Goal: Task Accomplishment & Management: Use online tool/utility

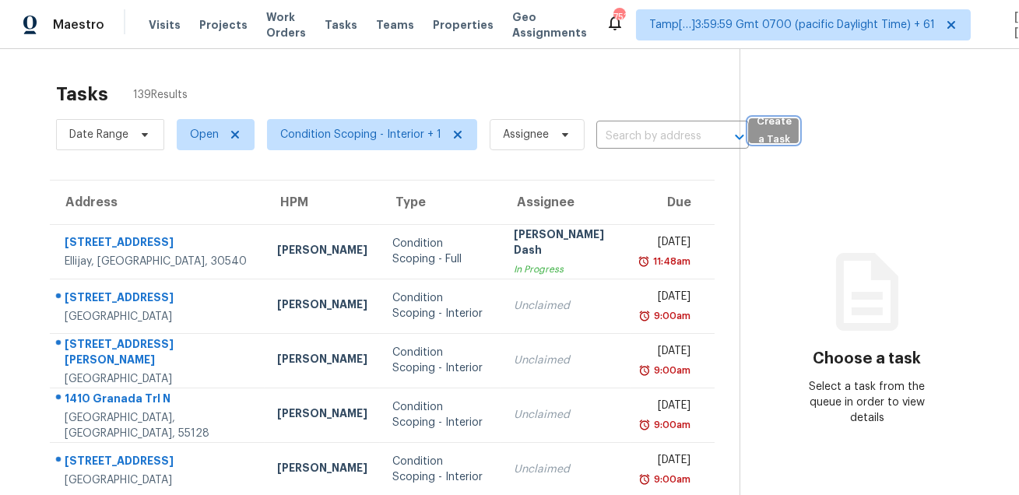
click at [776, 127] on span "Create a Task" at bounding box center [774, 131] width 34 height 36
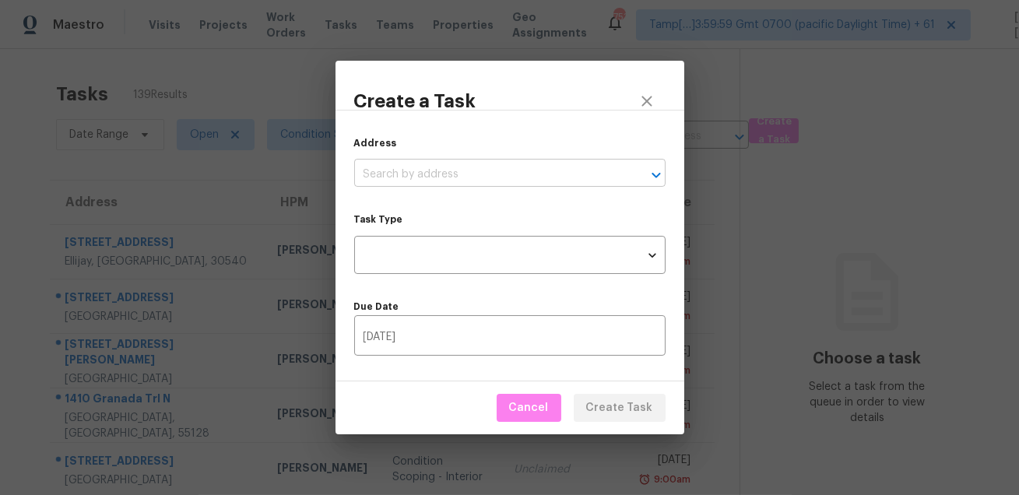
click at [534, 181] on input "text" at bounding box center [488, 175] width 268 height 24
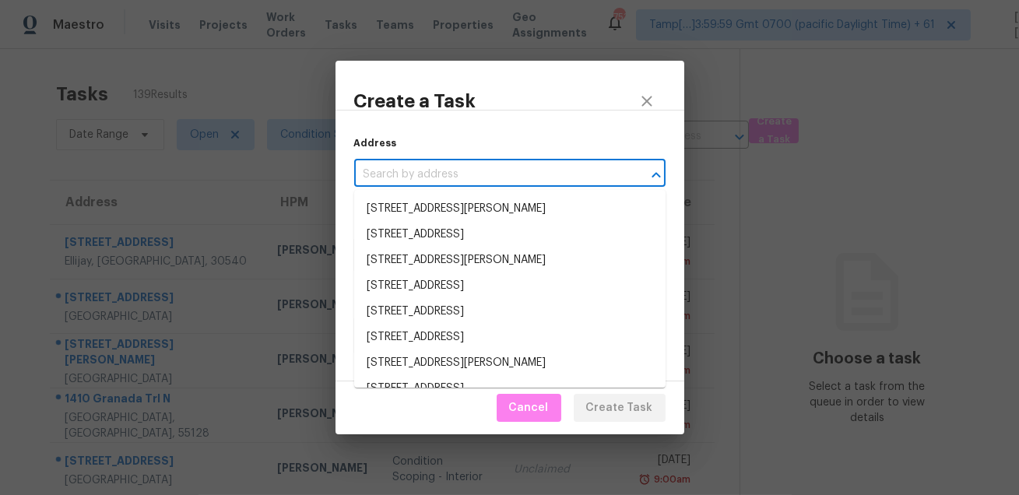
paste input "[STREET_ADDRESS][PERSON_NAME][PERSON_NAME]"
type input "[STREET_ADDRESS][PERSON_NAME][PERSON_NAME]"
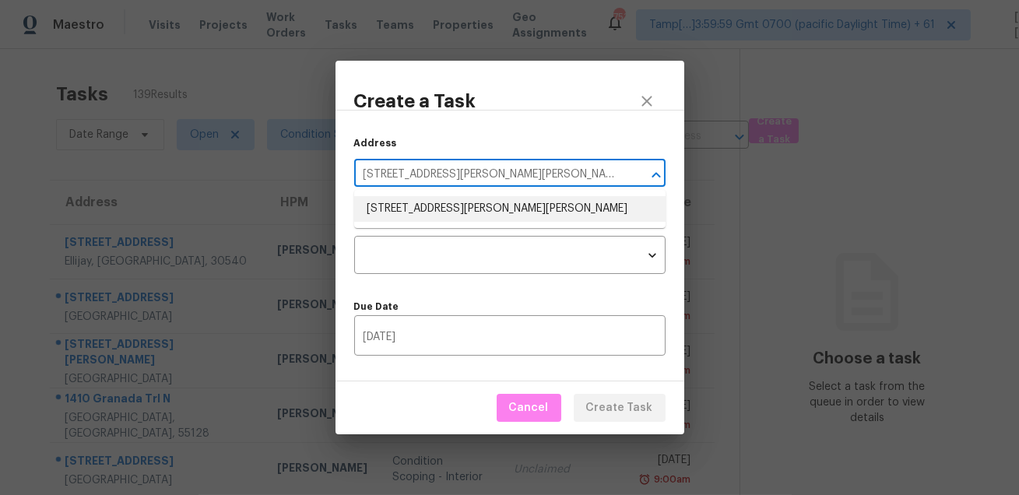
click at [502, 211] on li "[STREET_ADDRESS][PERSON_NAME][PERSON_NAME]" at bounding box center [510, 209] width 312 height 26
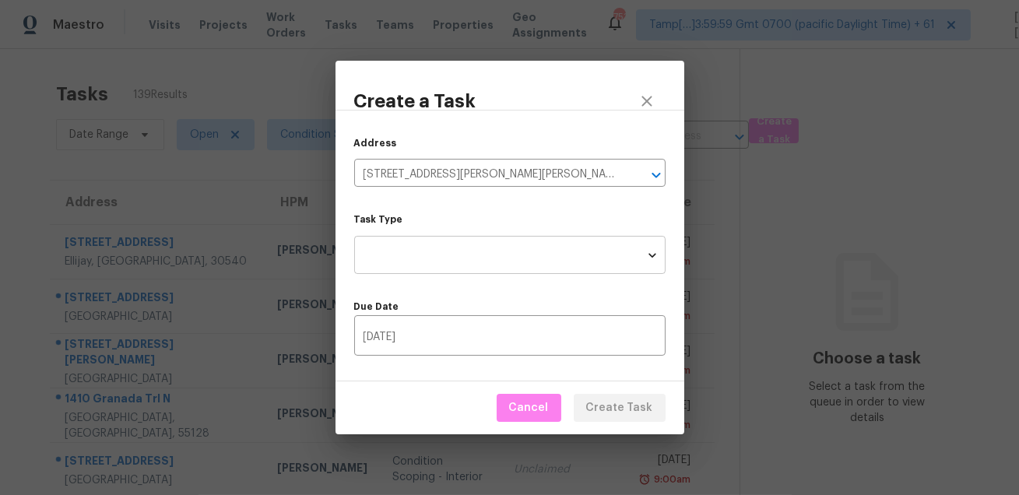
click at [471, 259] on body "Maestro Visits Projects Work Orders Tasks Teams Properties Geo Assignments 753 …" at bounding box center [509, 247] width 1019 height 495
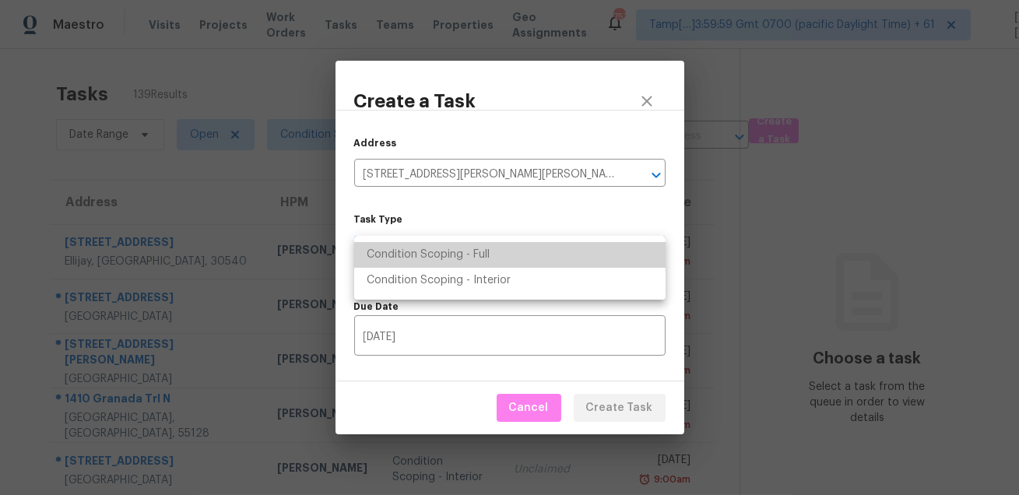
click at [495, 256] on li "Condition Scoping - Full" at bounding box center [510, 255] width 312 height 26
type input "virtual_full_assessment"
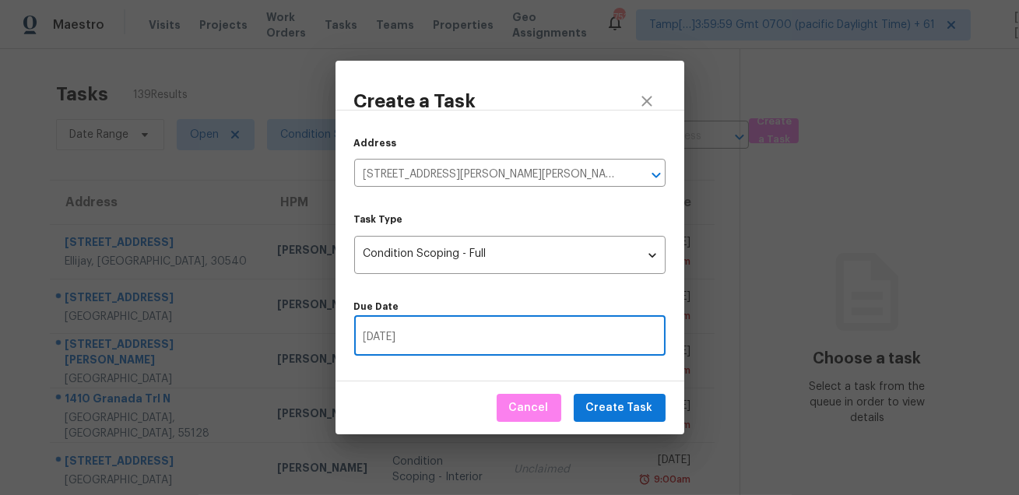
click at [475, 328] on input "[DATE]" at bounding box center [510, 337] width 312 height 37
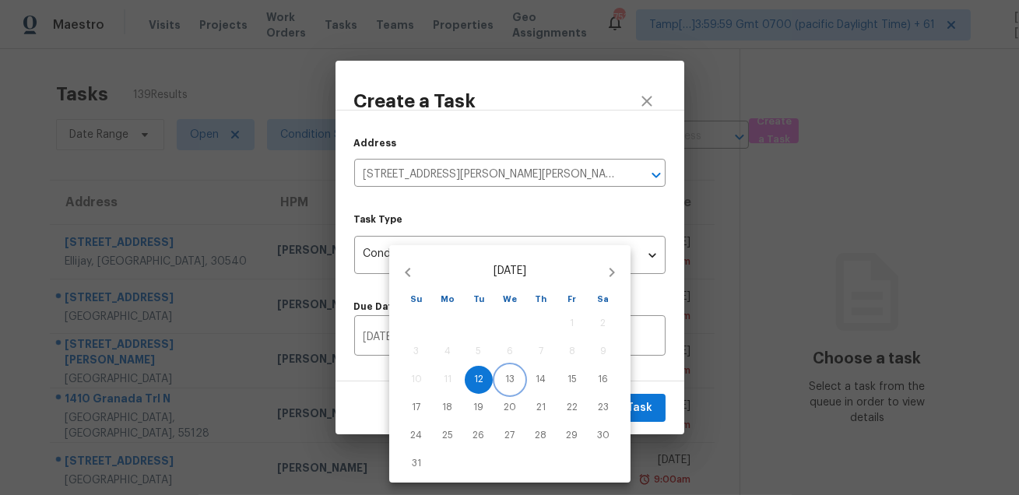
click at [507, 373] on p "13" at bounding box center [509, 379] width 9 height 13
type input "[DATE]"
click at [633, 392] on div at bounding box center [509, 247] width 1019 height 495
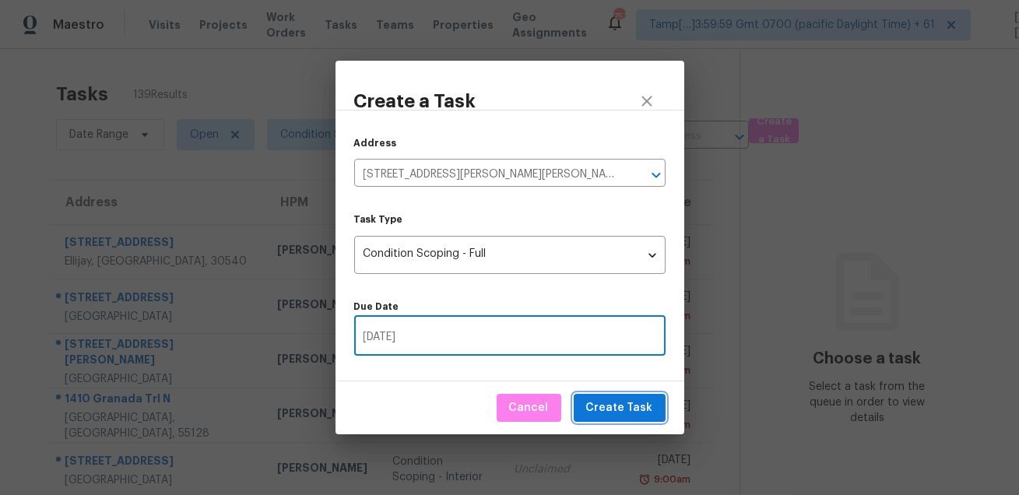
click at [631, 412] on span "Create Task" at bounding box center [619, 408] width 67 height 19
